Goal: Task Accomplishment & Management: Manage account settings

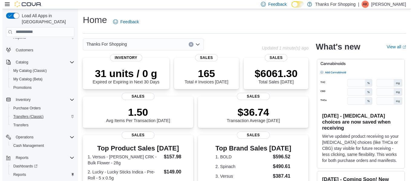
scroll to position [16, 0]
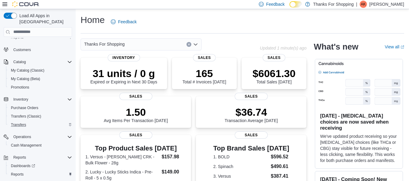
click at [37, 121] on div "Transfers" at bounding box center [40, 124] width 64 height 7
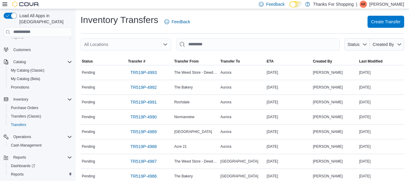
click at [133, 39] on div "All Locations" at bounding box center [125, 44] width 91 height 12
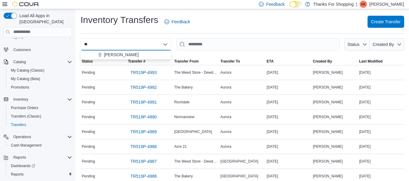
type input "**"
click at [134, 51] on button "[PERSON_NAME]" at bounding box center [125, 55] width 91 height 9
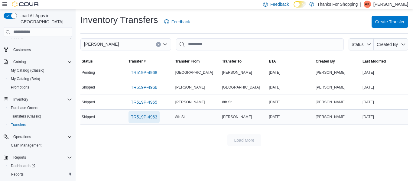
click at [142, 120] on span "TR519P-4963" at bounding box center [144, 117] width 26 height 12
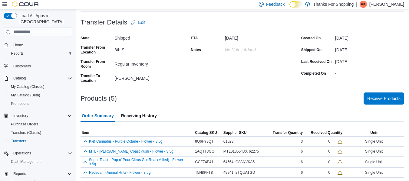
scroll to position [43, 0]
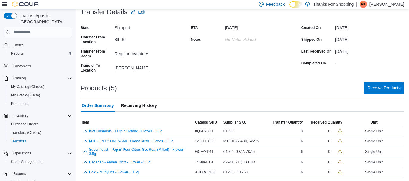
click at [400, 87] on span "Receive Products" at bounding box center [383, 88] width 33 height 6
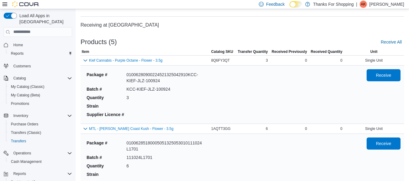
scroll to position [28, 0]
click at [389, 77] on span "Receive" at bounding box center [383, 75] width 15 height 6
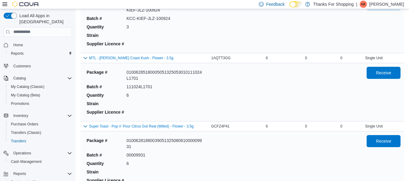
scroll to position [100, 0]
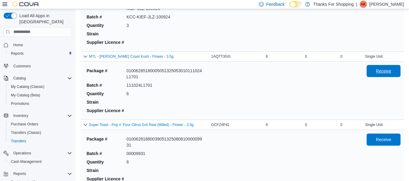
click at [385, 75] on span "Receive" at bounding box center [383, 71] width 27 height 12
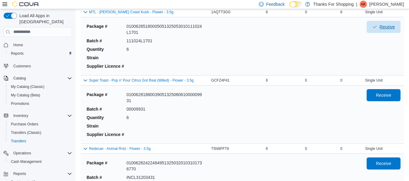
scroll to position [145, 0]
click at [378, 98] on span "Receive" at bounding box center [383, 95] width 27 height 12
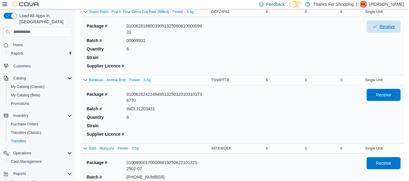
scroll to position [214, 0]
click at [379, 94] on span "Receive" at bounding box center [383, 94] width 27 height 12
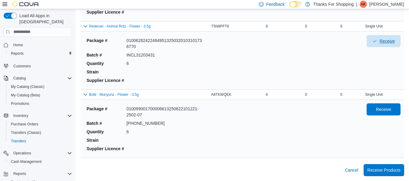
scroll to position [267, 0]
click at [378, 112] on span "Receive" at bounding box center [383, 109] width 27 height 12
click at [380, 167] on span "Receive Products" at bounding box center [383, 170] width 33 height 12
